Goal: Understand process/instructions

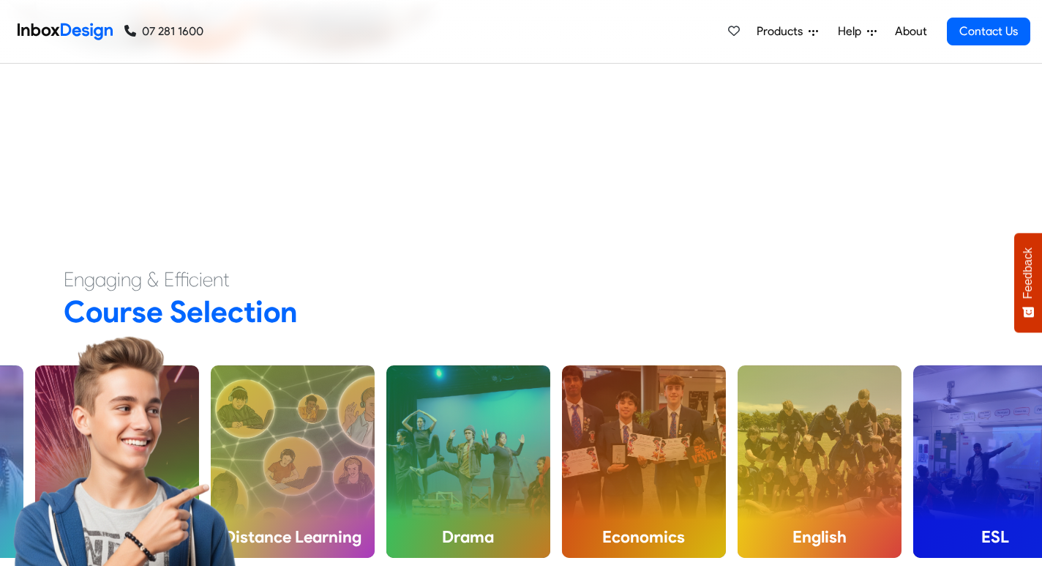
scroll to position [603, 0]
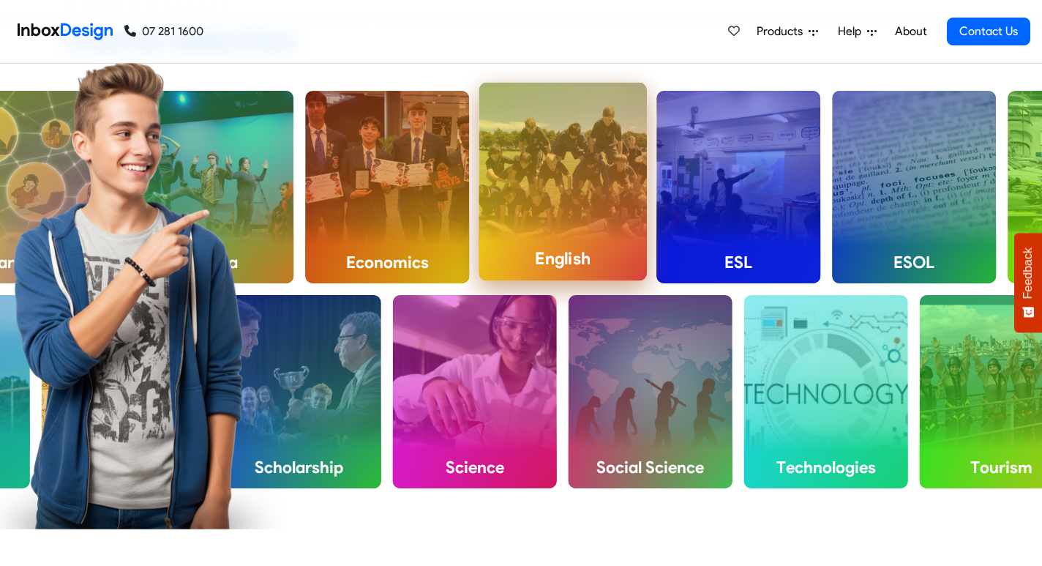
click at [560, 257] on h4 "English" at bounding box center [563, 258] width 168 height 44
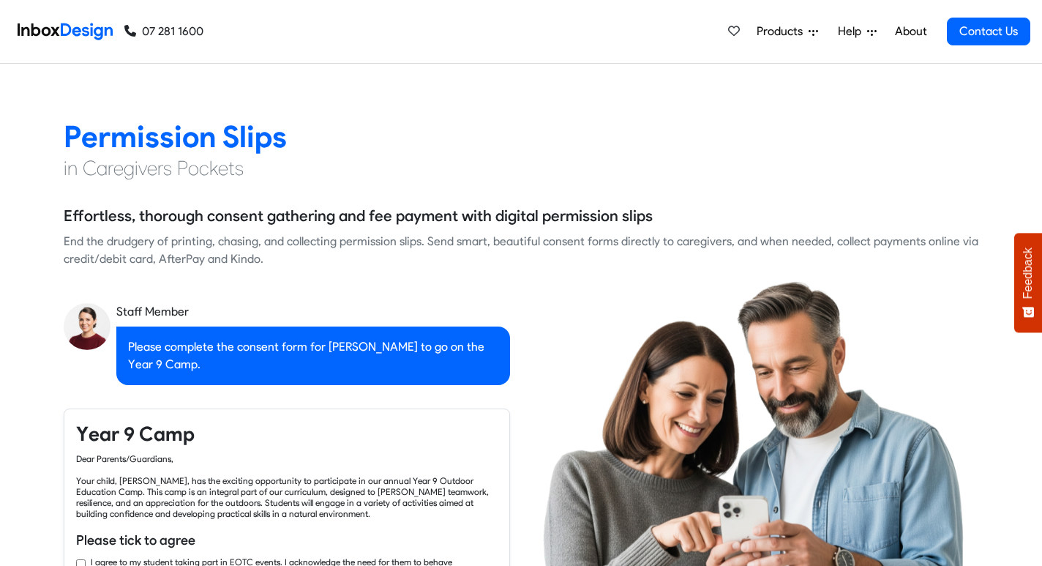
scroll to position [1140, 0]
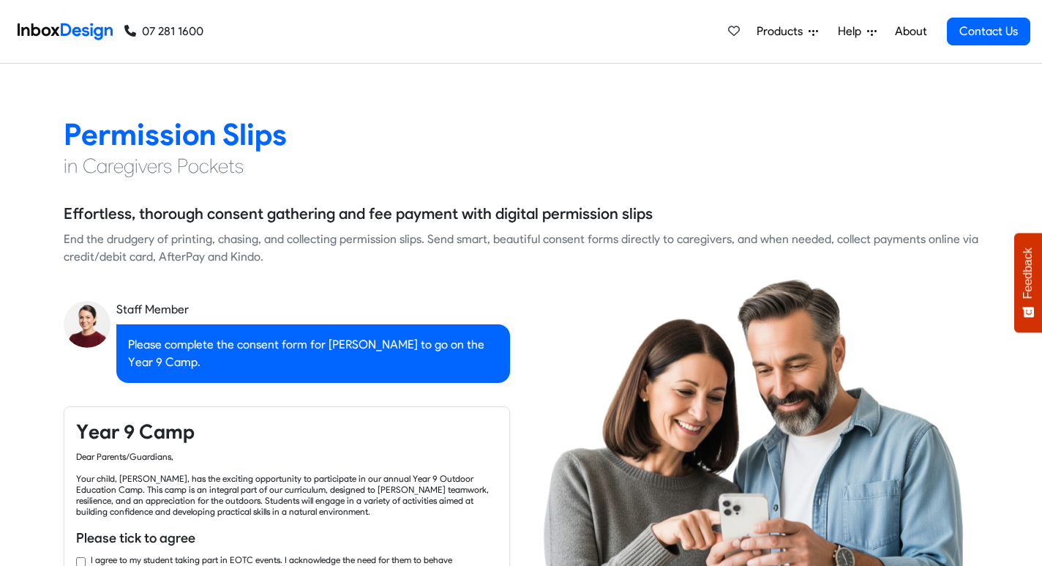
checkbox input "true"
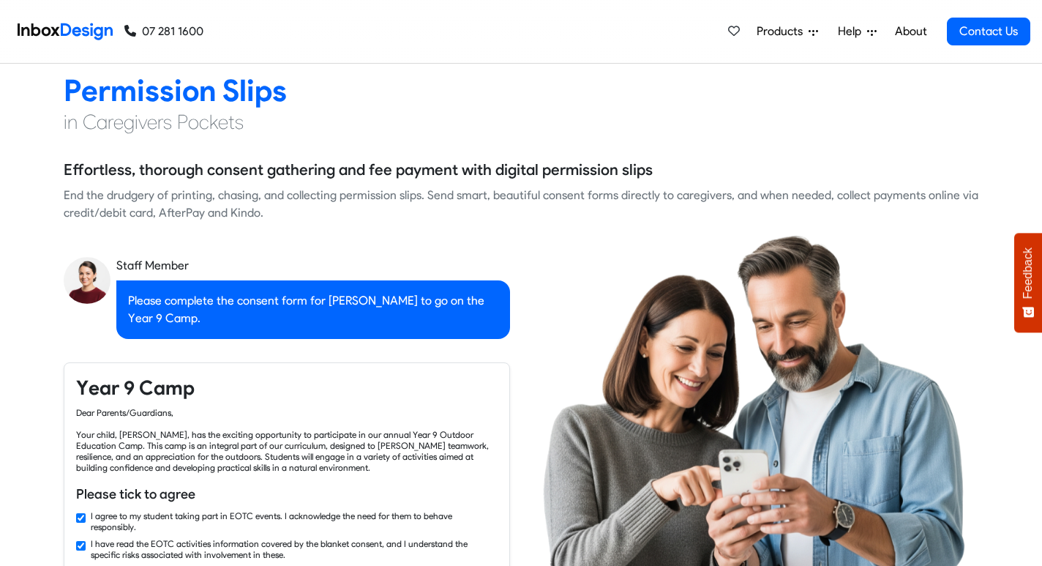
checkbox input "true"
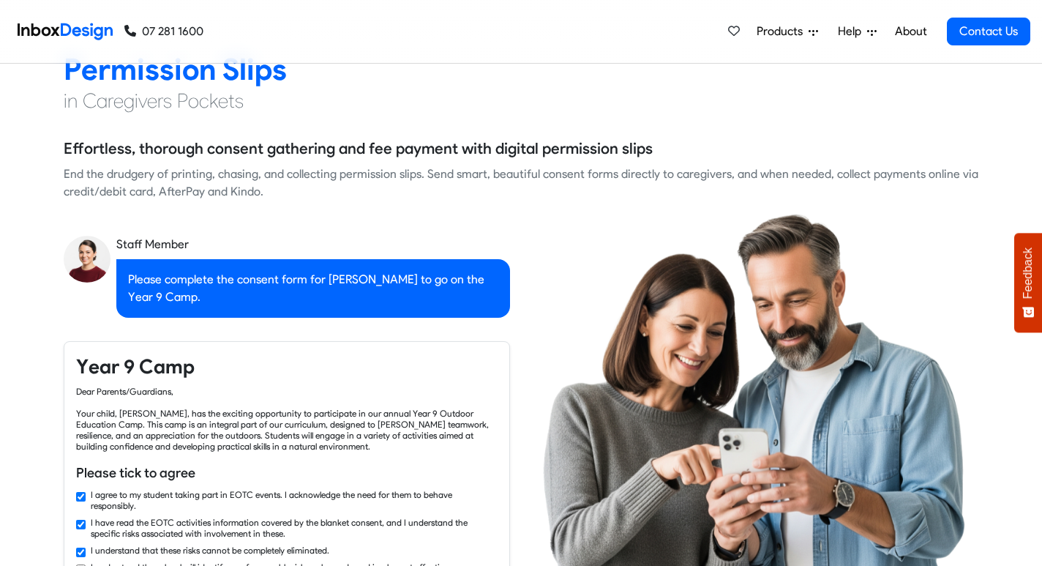
checkbox input "true"
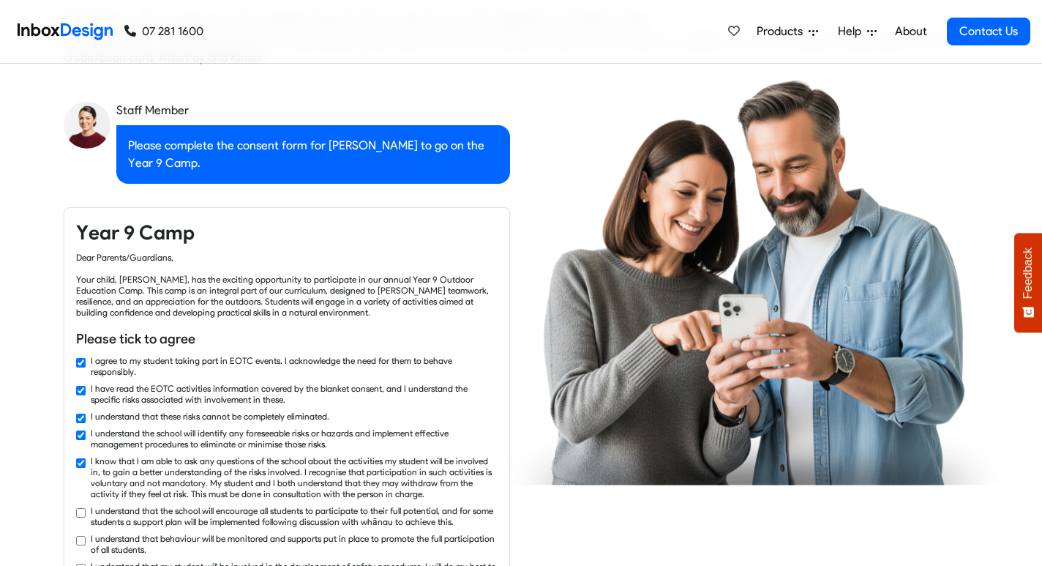
checkbox input "true"
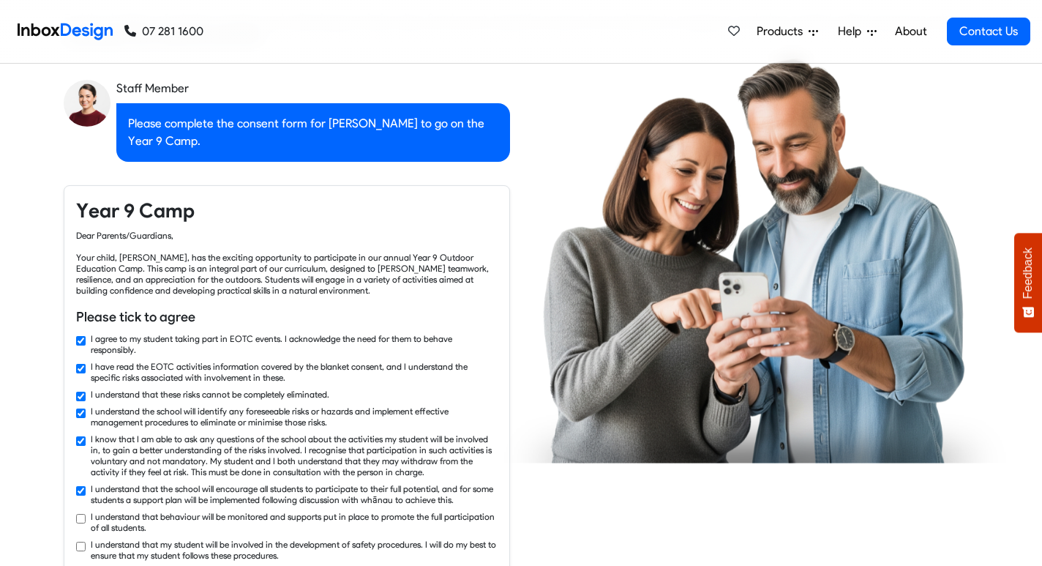
scroll to position [1362, 0]
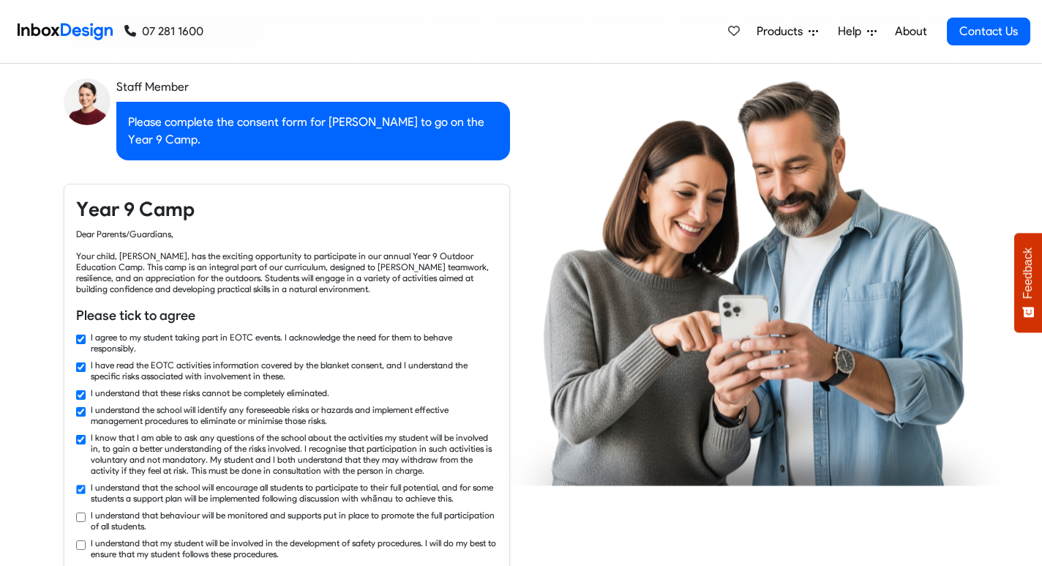
checkbox input "true"
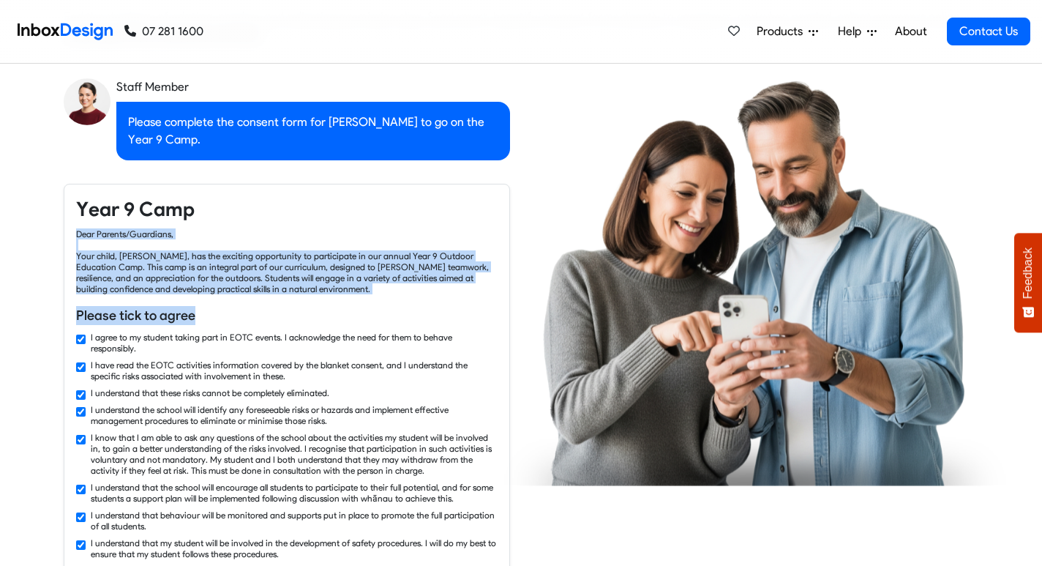
drag, startPoint x: 225, startPoint y: 220, endPoint x: 260, endPoint y: 288, distance: 76.6
click at [260, 288] on div "Year 9 Camp Dear Parents/Guardians, Your child, [PERSON_NAME], has the exciting…" at bounding box center [287, 411] width 446 height 455
click at [260, 306] on h6 "Please tick to agree" at bounding box center [287, 315] width 422 height 19
drag, startPoint x: 260, startPoint y: 288, endPoint x: 245, endPoint y: 228, distance: 61.8
click at [245, 228] on div "Year 9 Camp Dear Parents/Guardians, Your child, [PERSON_NAME], has the exciting…" at bounding box center [287, 411] width 446 height 455
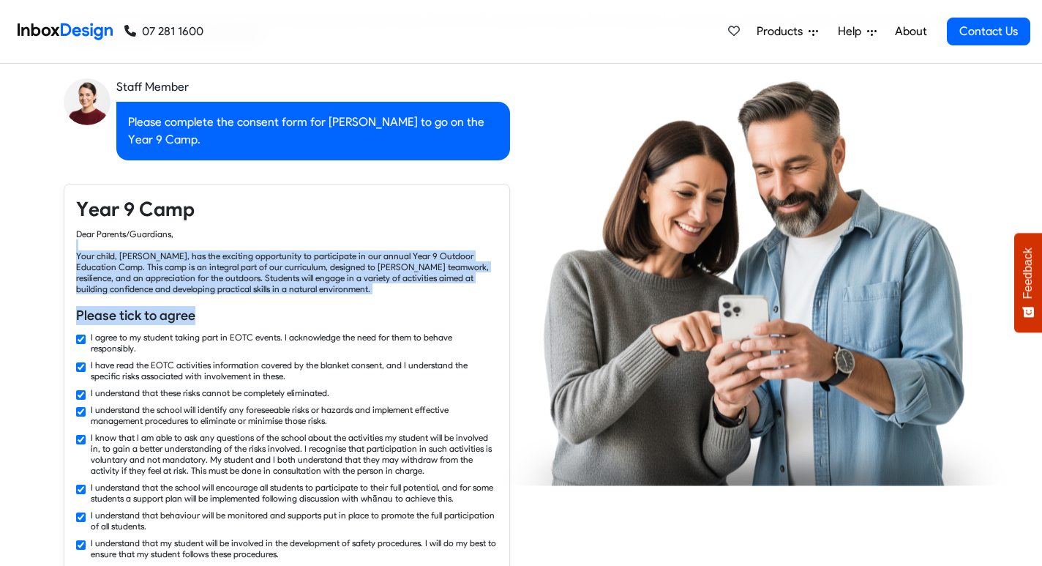
click at [245, 228] on div "Dear Parents/Guardians, Your child, [PERSON_NAME], has the exciting opportunity…" at bounding box center [287, 261] width 422 height 66
drag, startPoint x: 245, startPoint y: 228, endPoint x: 348, endPoint y: 282, distance: 116.2
click at [348, 282] on div "Year 9 Camp Dear Parents/Guardians, Your child, [PERSON_NAME], has the exciting…" at bounding box center [287, 411] width 446 height 455
drag, startPoint x: 348, startPoint y: 282, endPoint x: 306, endPoint y: 225, distance: 70.1
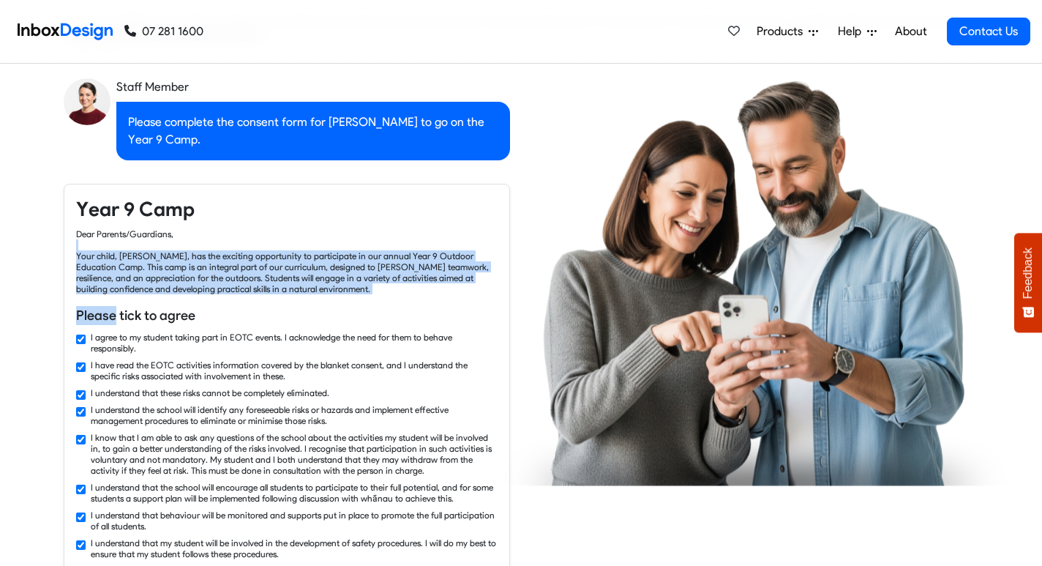
click at [306, 225] on div "Year 9 Camp Dear Parents/Guardians, Your child, [PERSON_NAME], has the exciting…" at bounding box center [287, 411] width 446 height 455
click at [306, 228] on div "Dear Parents/Guardians, Your child, [PERSON_NAME], has the exciting opportunity…" at bounding box center [287, 261] width 422 height 66
drag, startPoint x: 308, startPoint y: 262, endPoint x: 295, endPoint y: 228, distance: 36.8
click at [295, 228] on div "Dear Parents/Guardians, Your child, [PERSON_NAME], has the exciting opportunity…" at bounding box center [287, 261] width 422 height 66
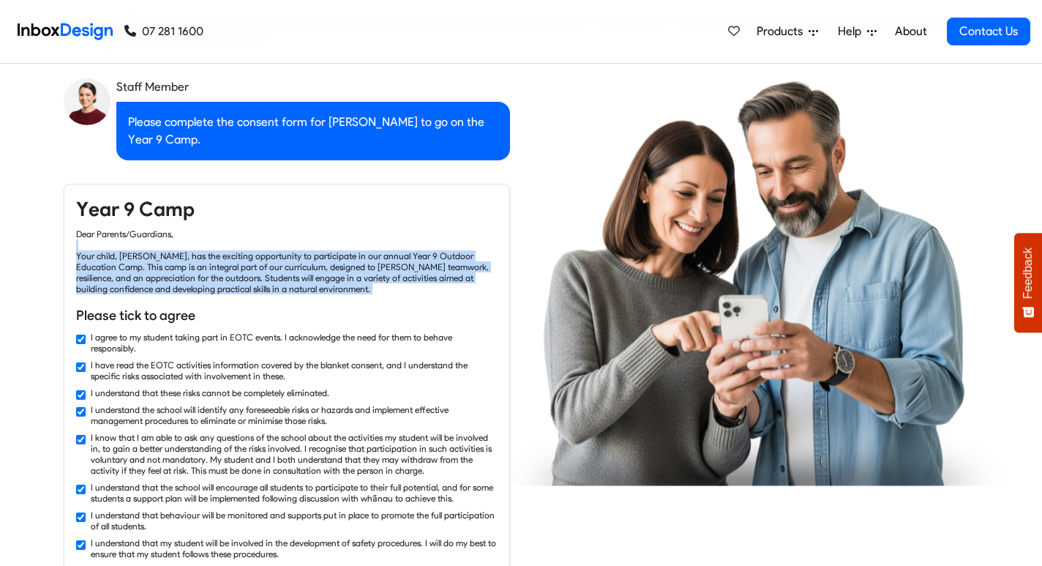
drag, startPoint x: 295, startPoint y: 228, endPoint x: 365, endPoint y: 269, distance: 80.7
click at [365, 269] on div "Dear Parents/Guardians, Your child, [PERSON_NAME], has the exciting opportunity…" at bounding box center [287, 261] width 422 height 66
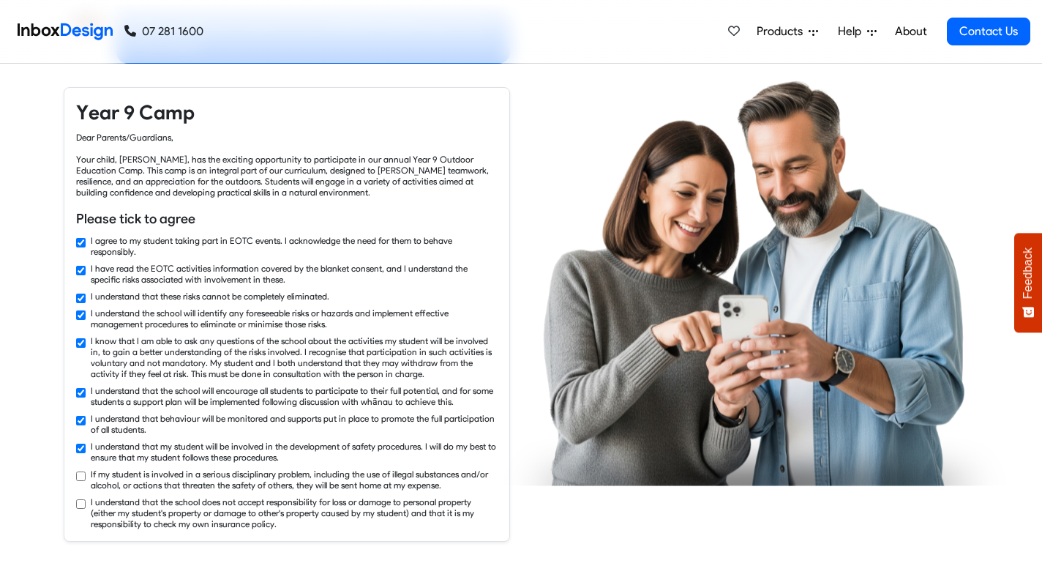
checkbox input "true"
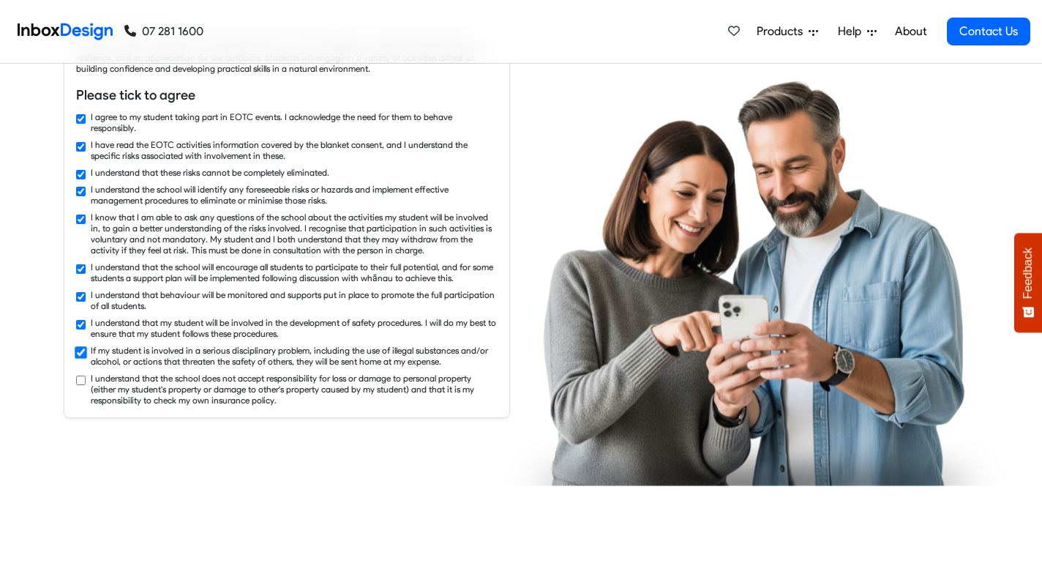
checkbox input "true"
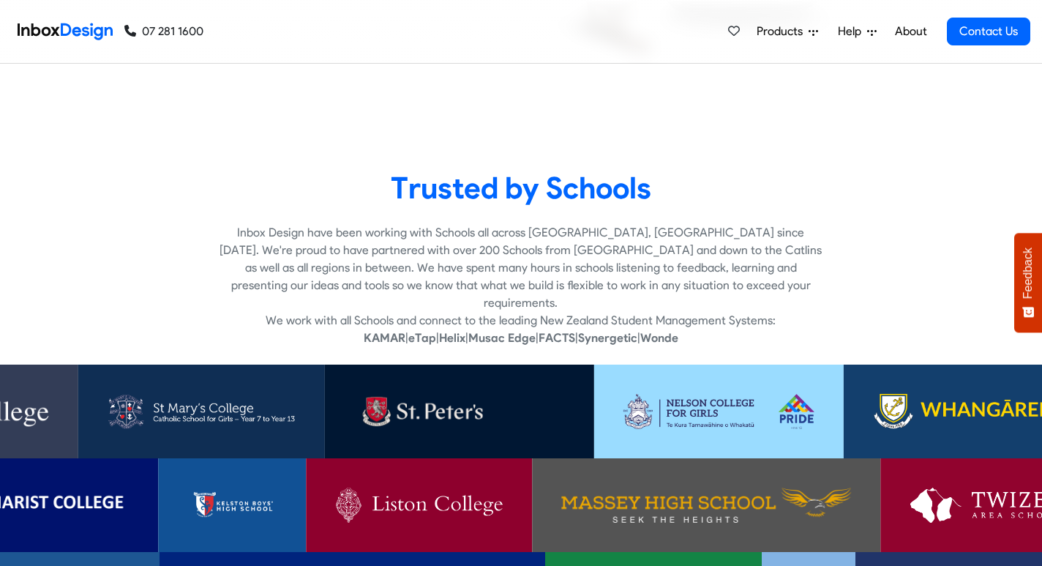
scroll to position [2738, 0]
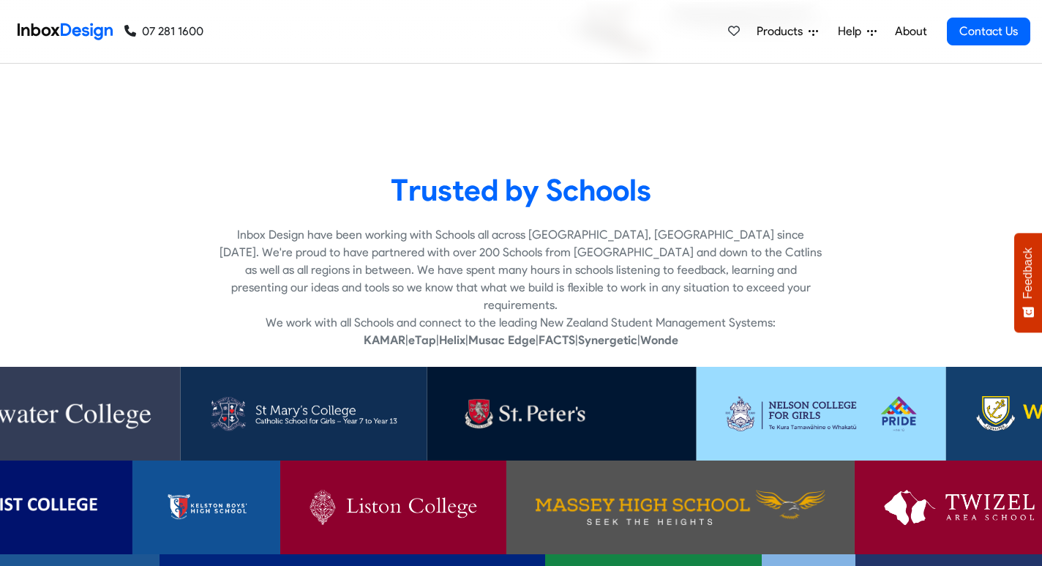
click at [564, 397] on img at bounding box center [562, 413] width 211 height 35
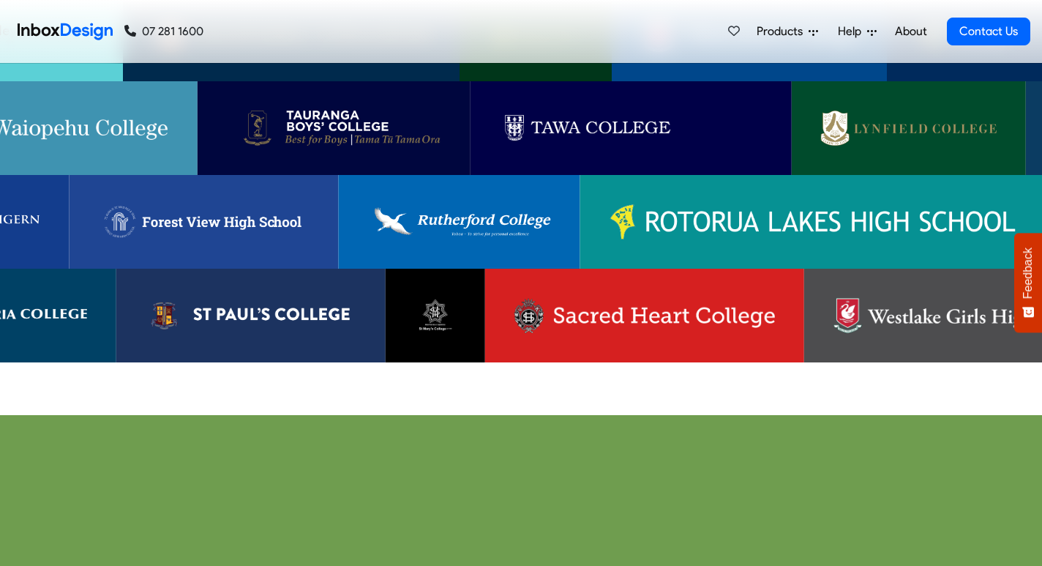
scroll to position [3140, 0]
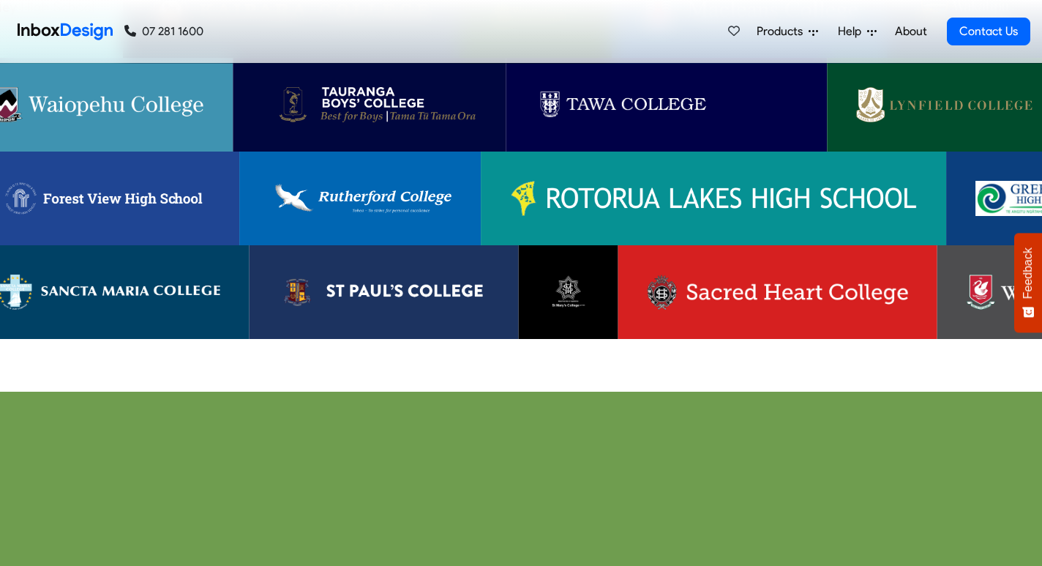
click at [547, 209] on link at bounding box center [714, 199] width 466 height 94
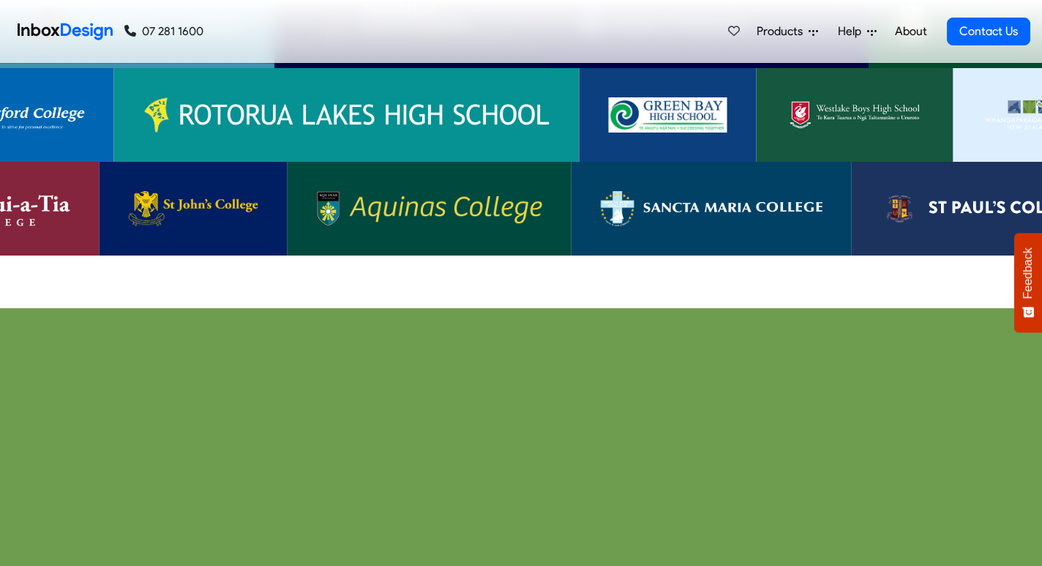
scroll to position [3225, 0]
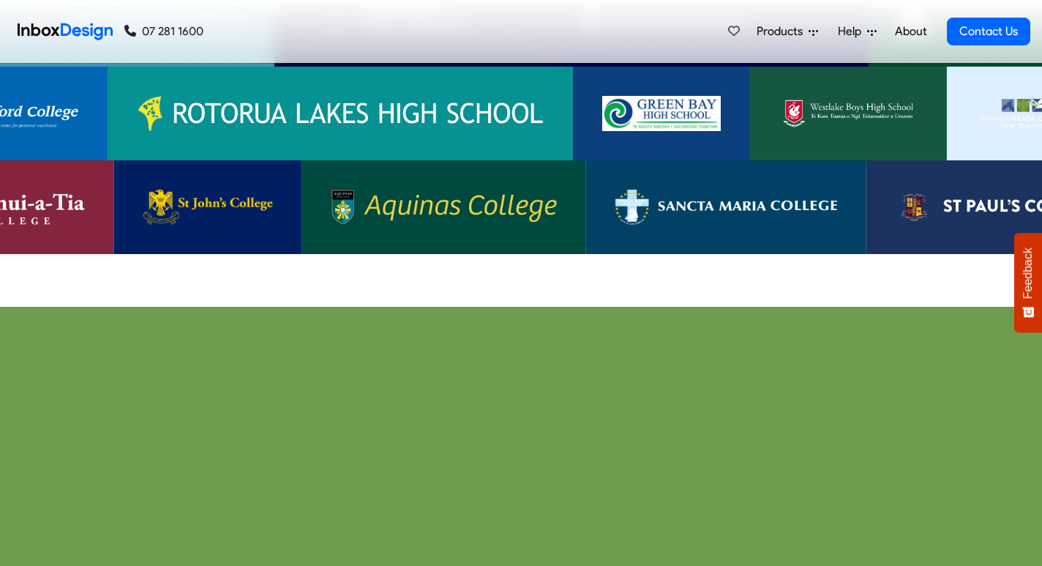
click at [639, 103] on img at bounding box center [661, 113] width 119 height 35
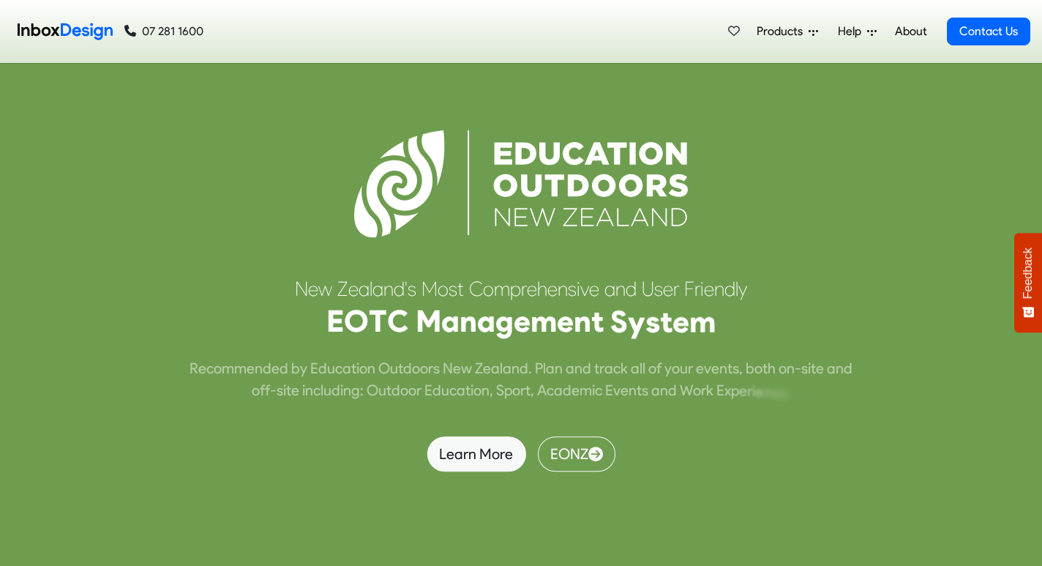
scroll to position [3632, 0]
